Goal: Find specific page/section: Find specific page/section

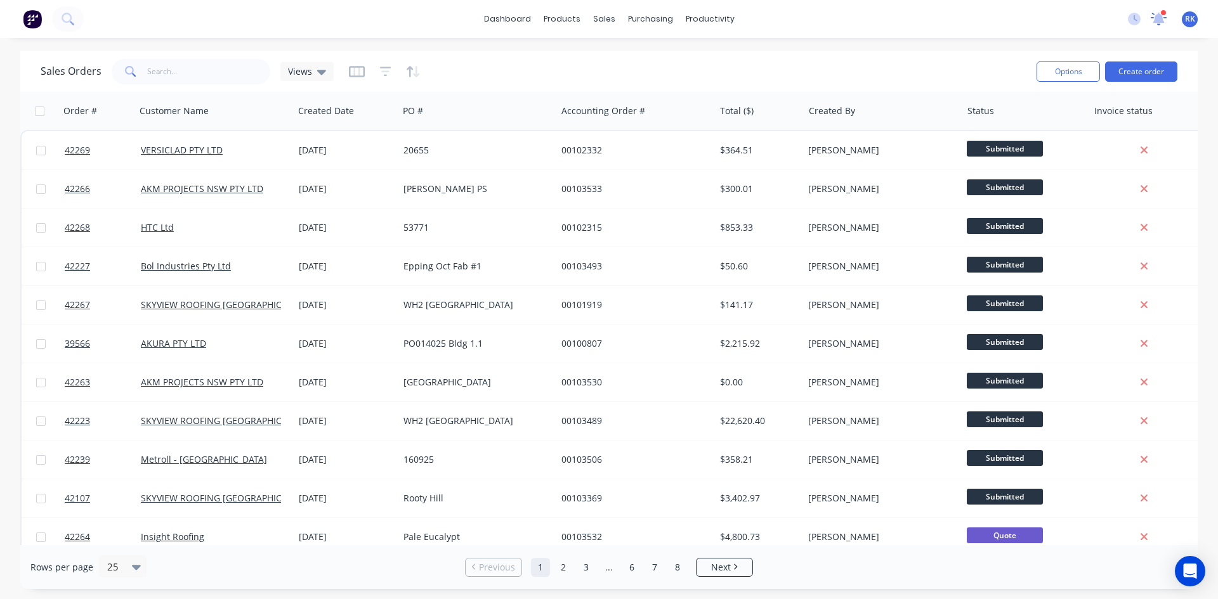
click at [1162, 11] on div at bounding box center [1163, 13] width 6 height 6
click at [1159, 15] on icon at bounding box center [1158, 18] width 11 height 10
click at [1156, 20] on icon at bounding box center [1158, 17] width 11 height 10
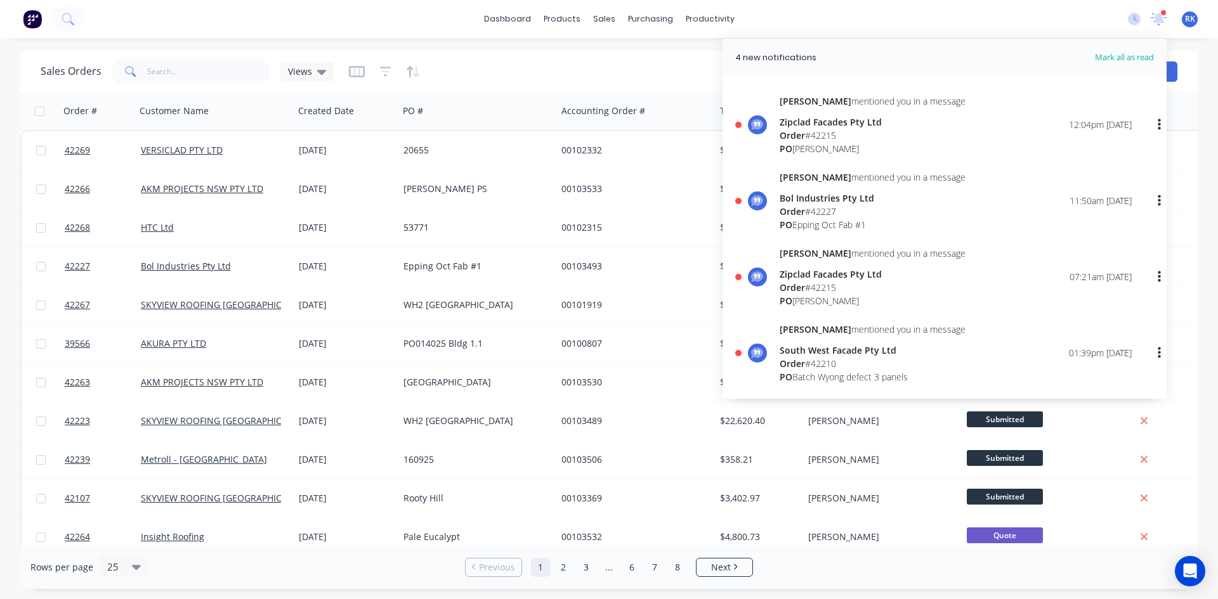
click at [867, 118] on div "Zipclad Facades Pty Ltd" at bounding box center [872, 121] width 186 height 13
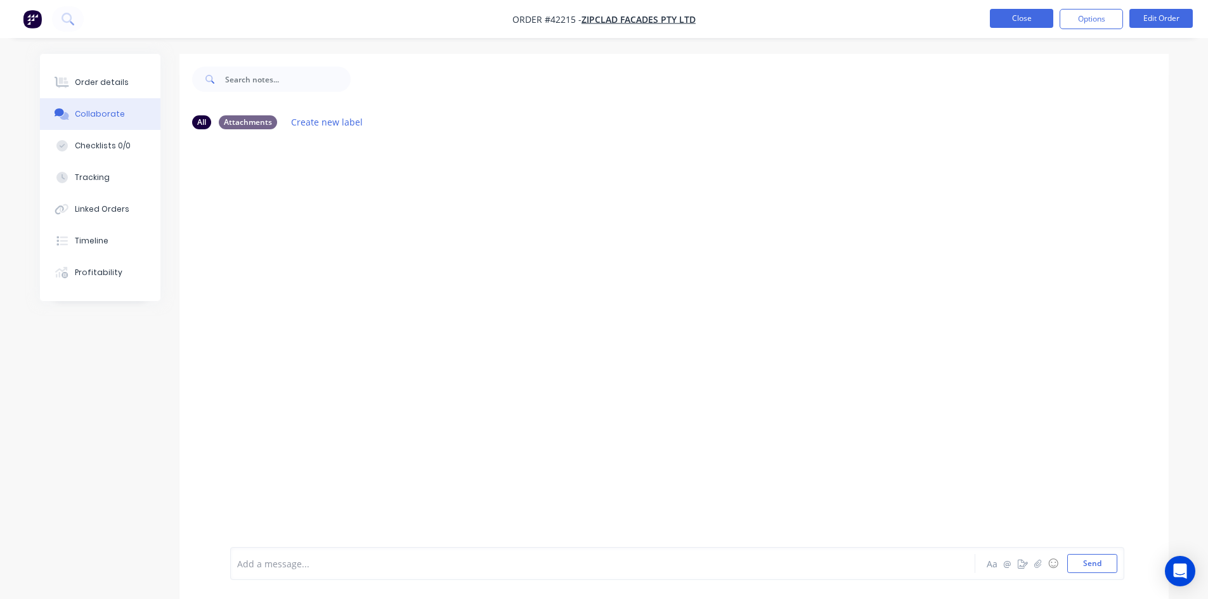
click at [1039, 21] on button "Close" at bounding box center [1021, 18] width 63 height 19
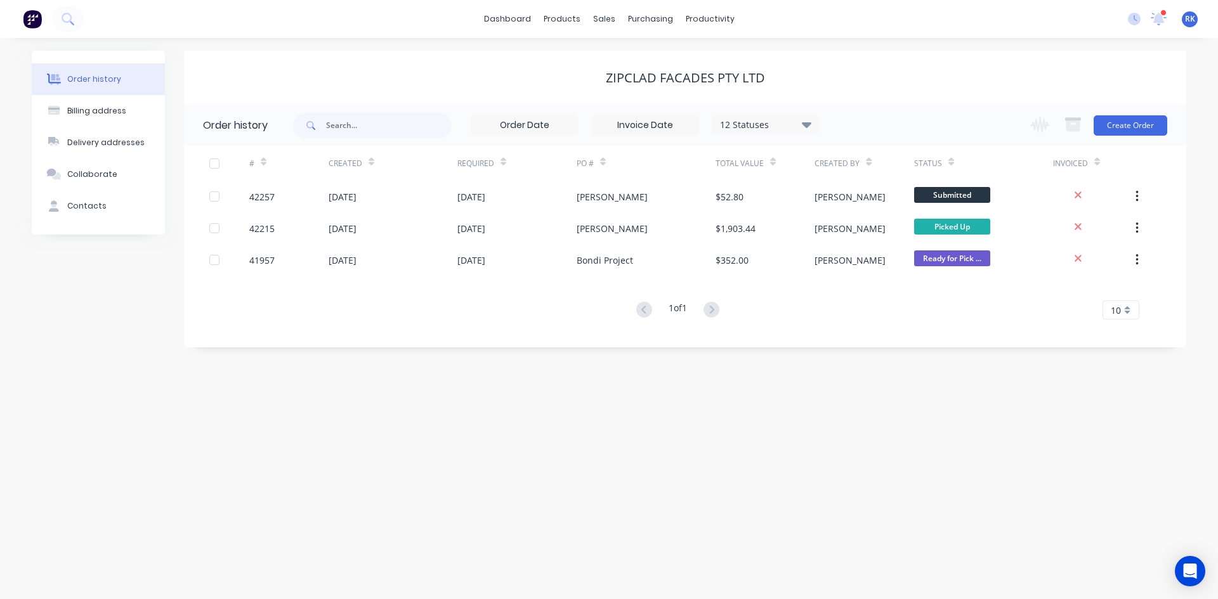
click at [1022, 53] on div "Zipclad Facades Pty Ltd" at bounding box center [685, 78] width 1002 height 54
